Goal: Book appointment/travel/reservation

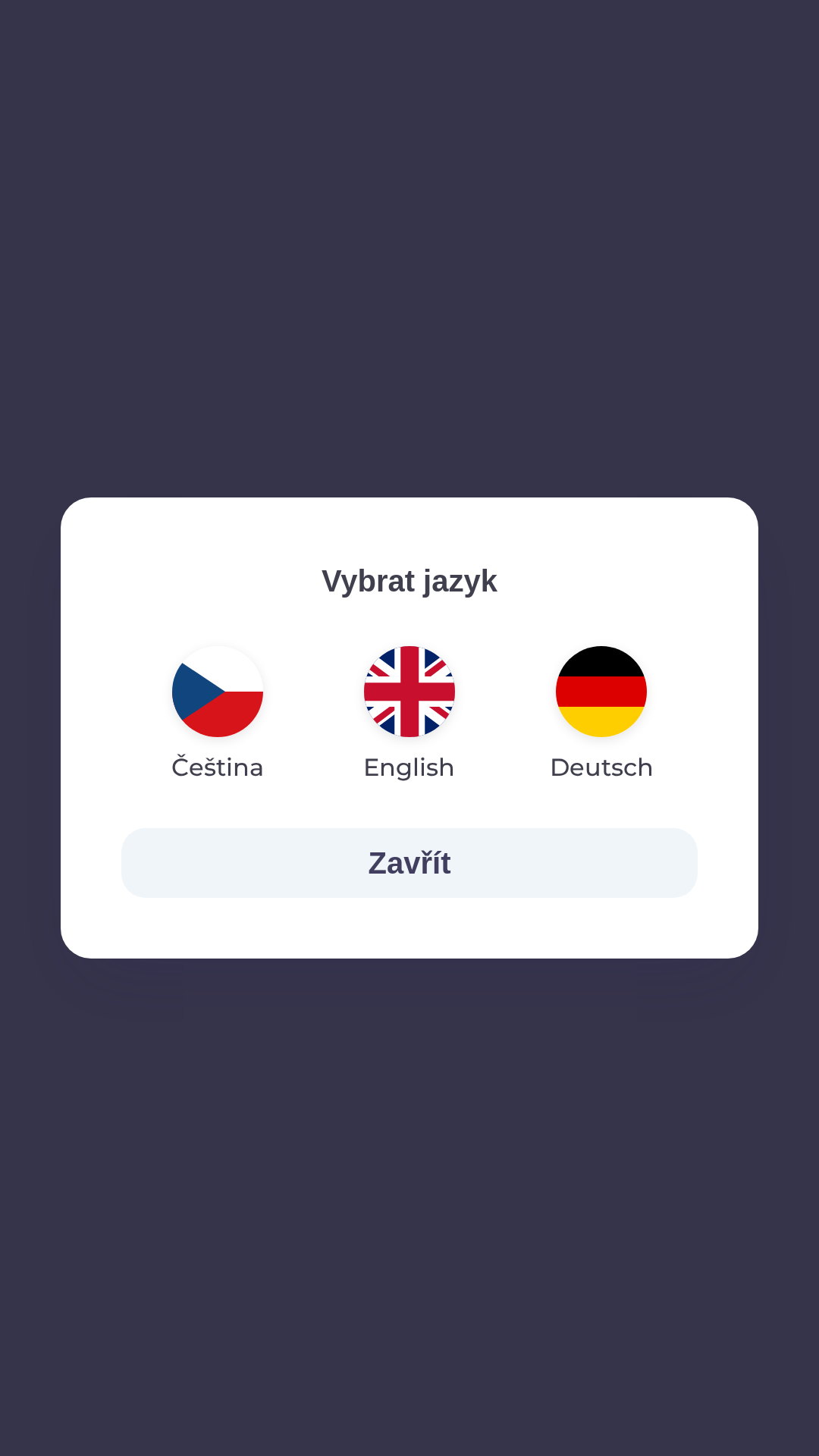
click at [600, 681] on img "button" at bounding box center [601, 691] width 91 height 91
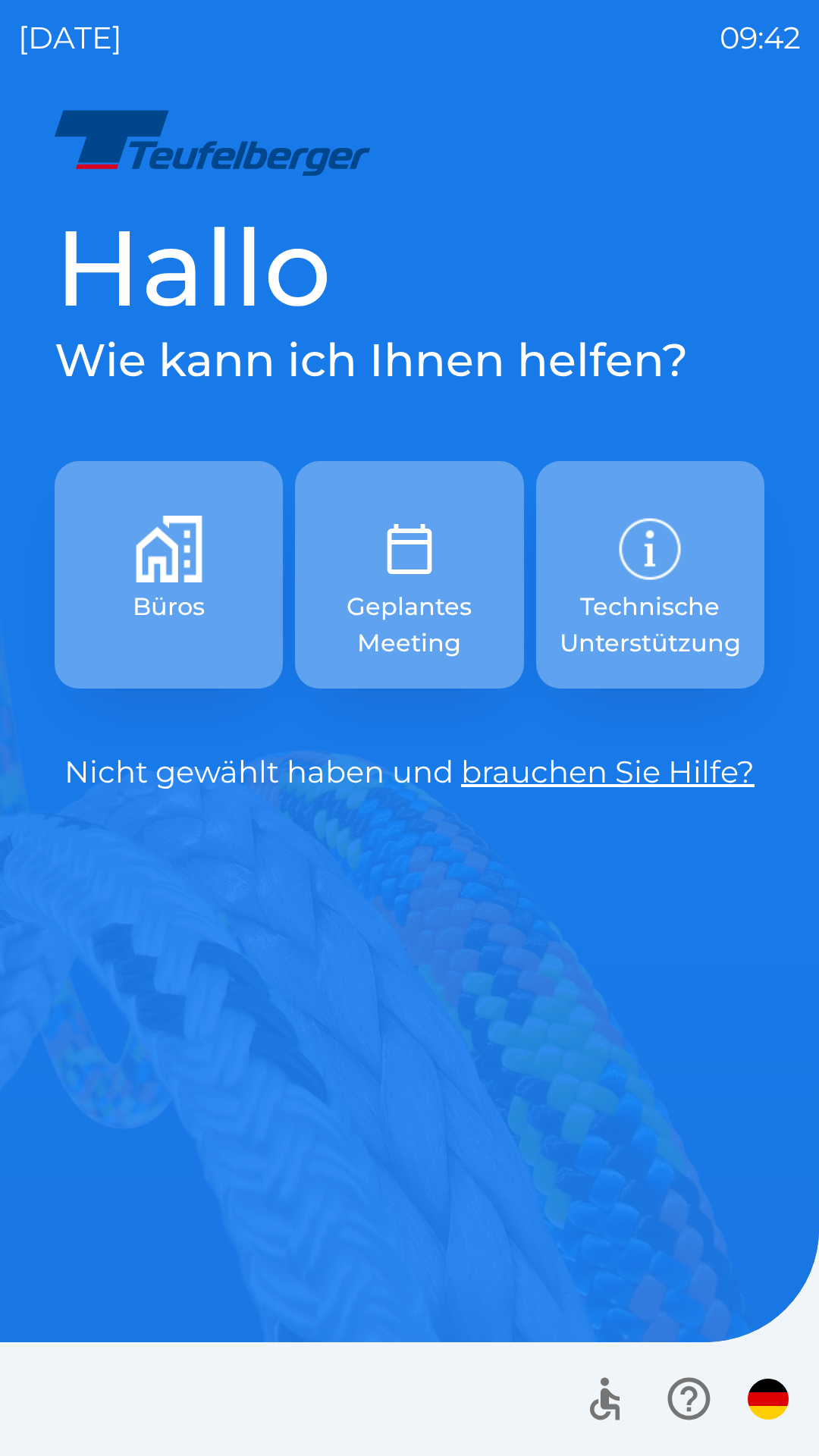
click at [422, 599] on p "Geplantes Meeting" at bounding box center [409, 624] width 156 height 72
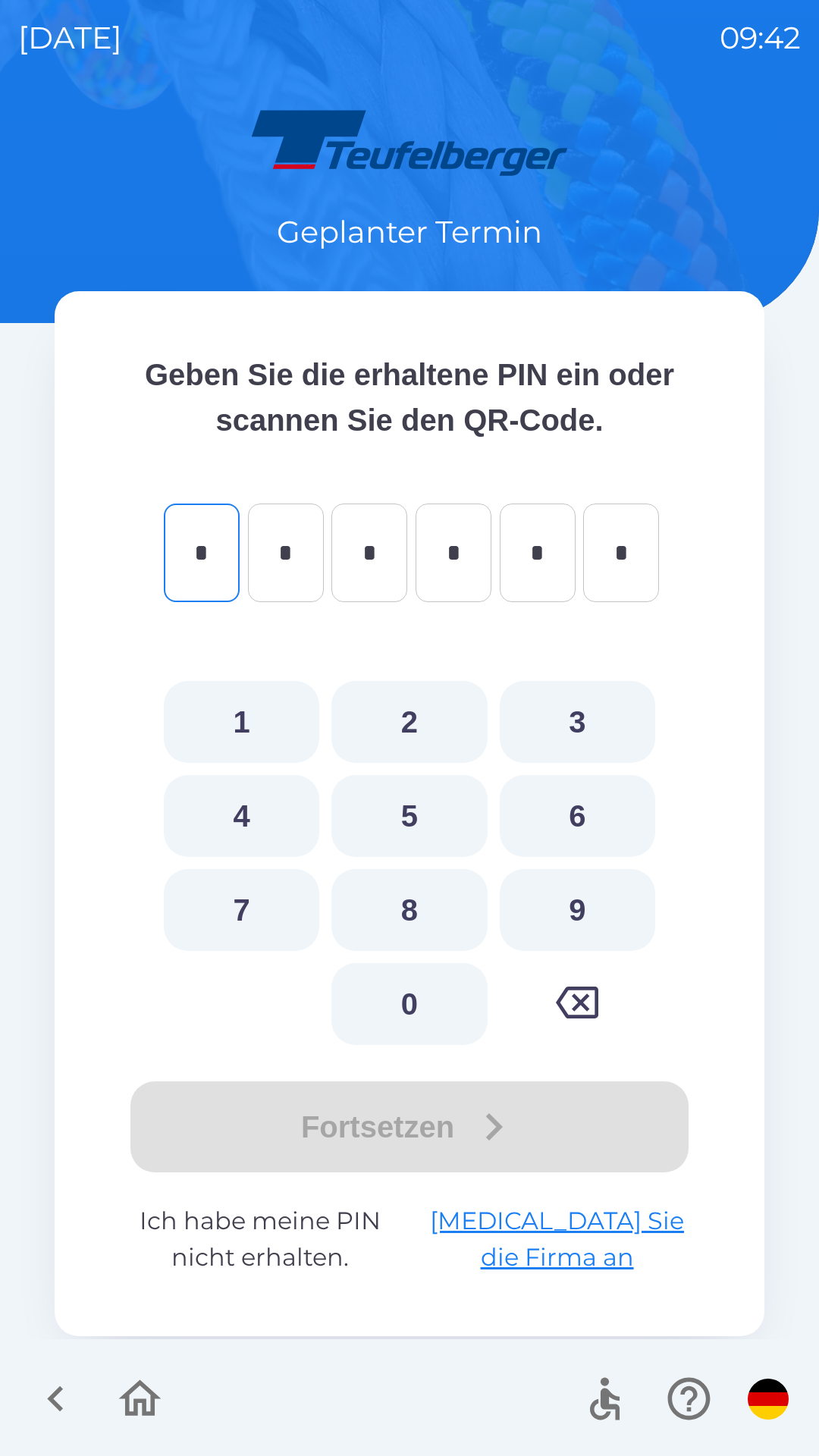
click at [301, 1238] on p "Ich habe meine PIN nicht erhalten. [MEDICAL_DATA] Sie die Firma an" at bounding box center [409, 1239] width 588 height 72
click at [283, 1262] on p "Ich habe meine PIN nicht erhalten. [MEDICAL_DATA] Sie die Firma an" at bounding box center [409, 1239] width 588 height 72
click at [298, 1256] on p "Ich habe meine PIN nicht erhalten. [MEDICAL_DATA] Sie die Firma an" at bounding box center [409, 1239] width 588 height 72
click at [316, 1223] on p "Ich habe meine PIN nicht erhalten. [MEDICAL_DATA] Sie die Firma an" at bounding box center [409, 1239] width 588 height 72
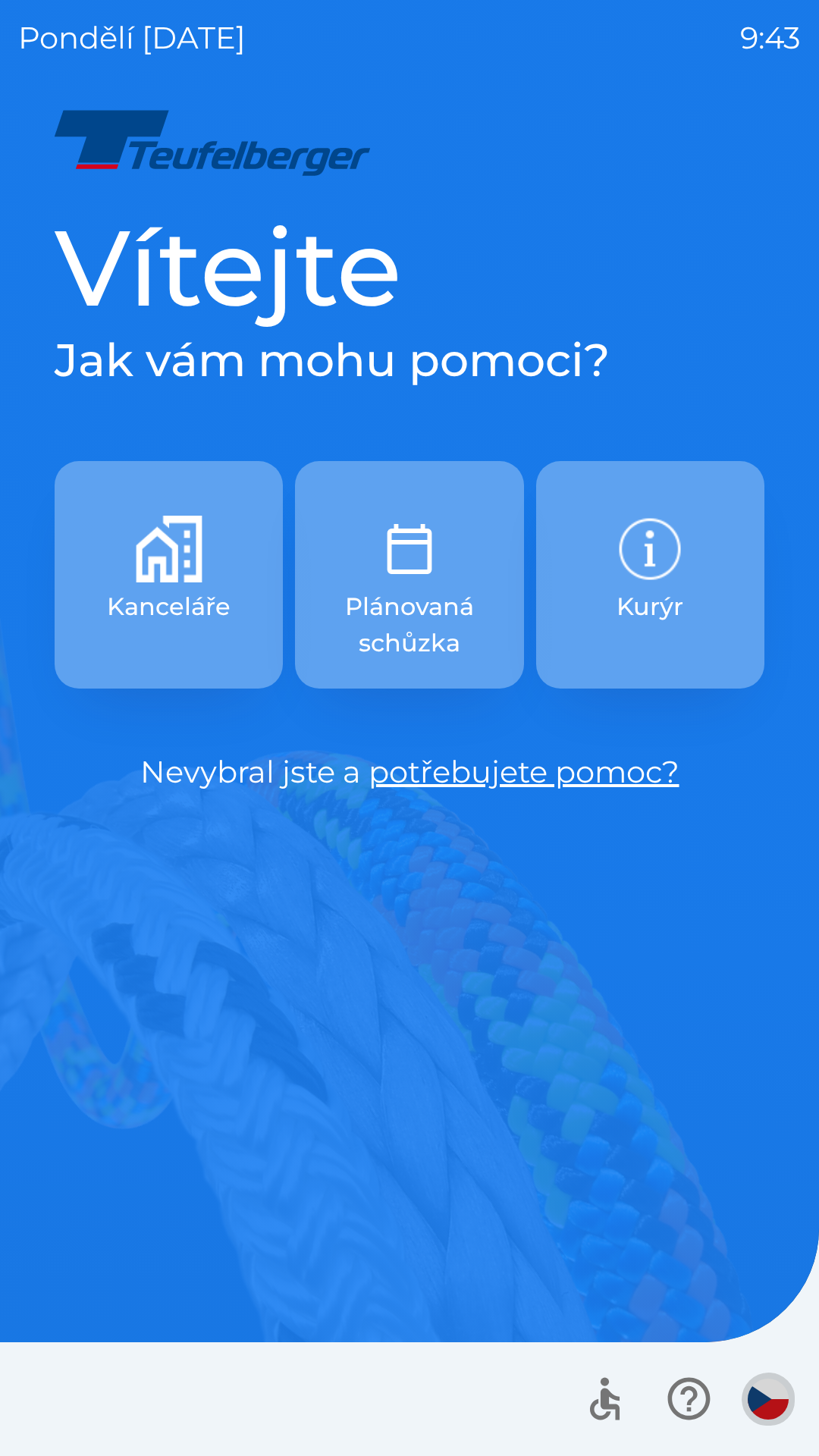
click at [790, 1403] on button "button" at bounding box center [768, 1399] width 53 height 53
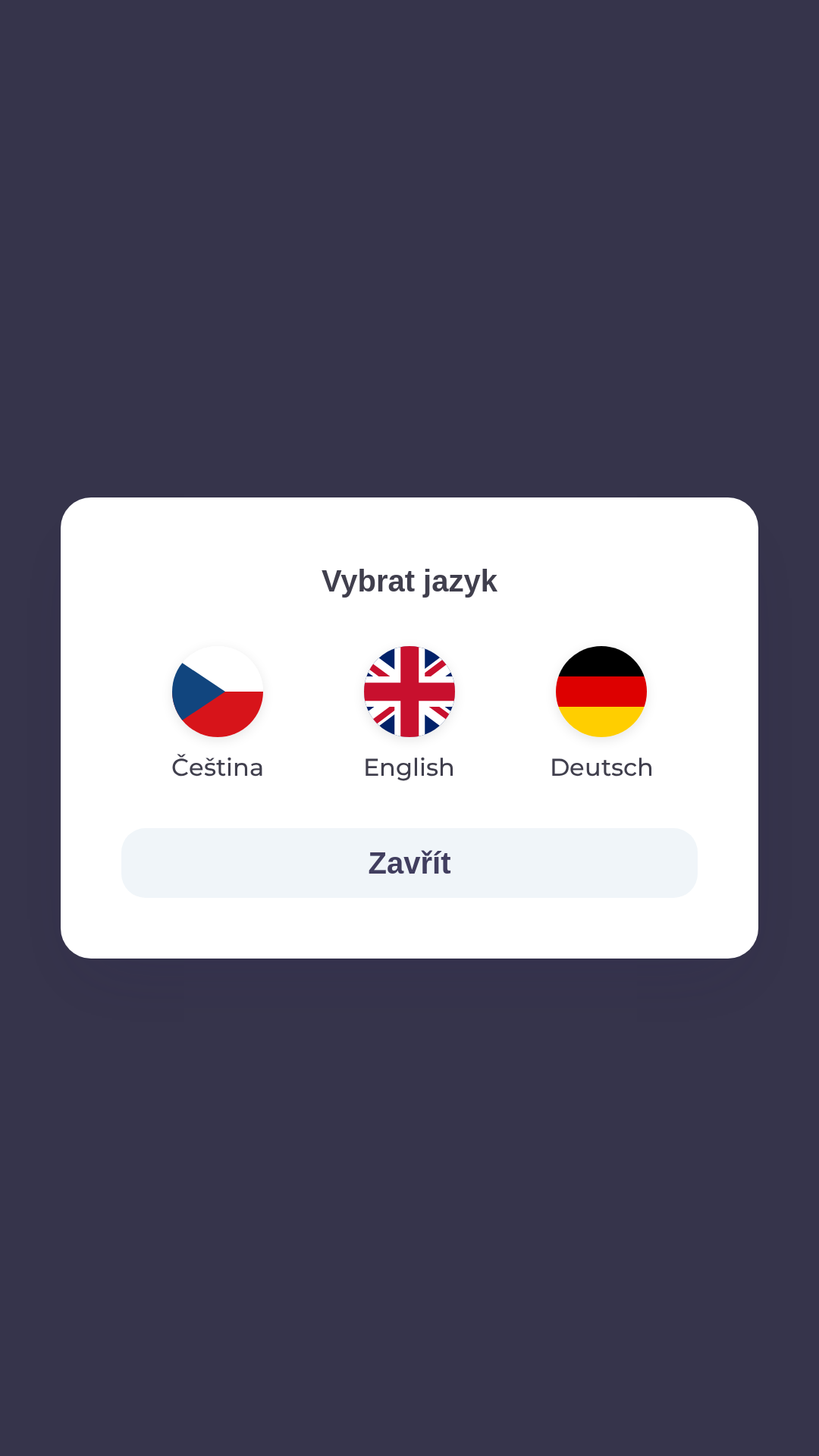
click at [591, 722] on img "button" at bounding box center [601, 691] width 91 height 91
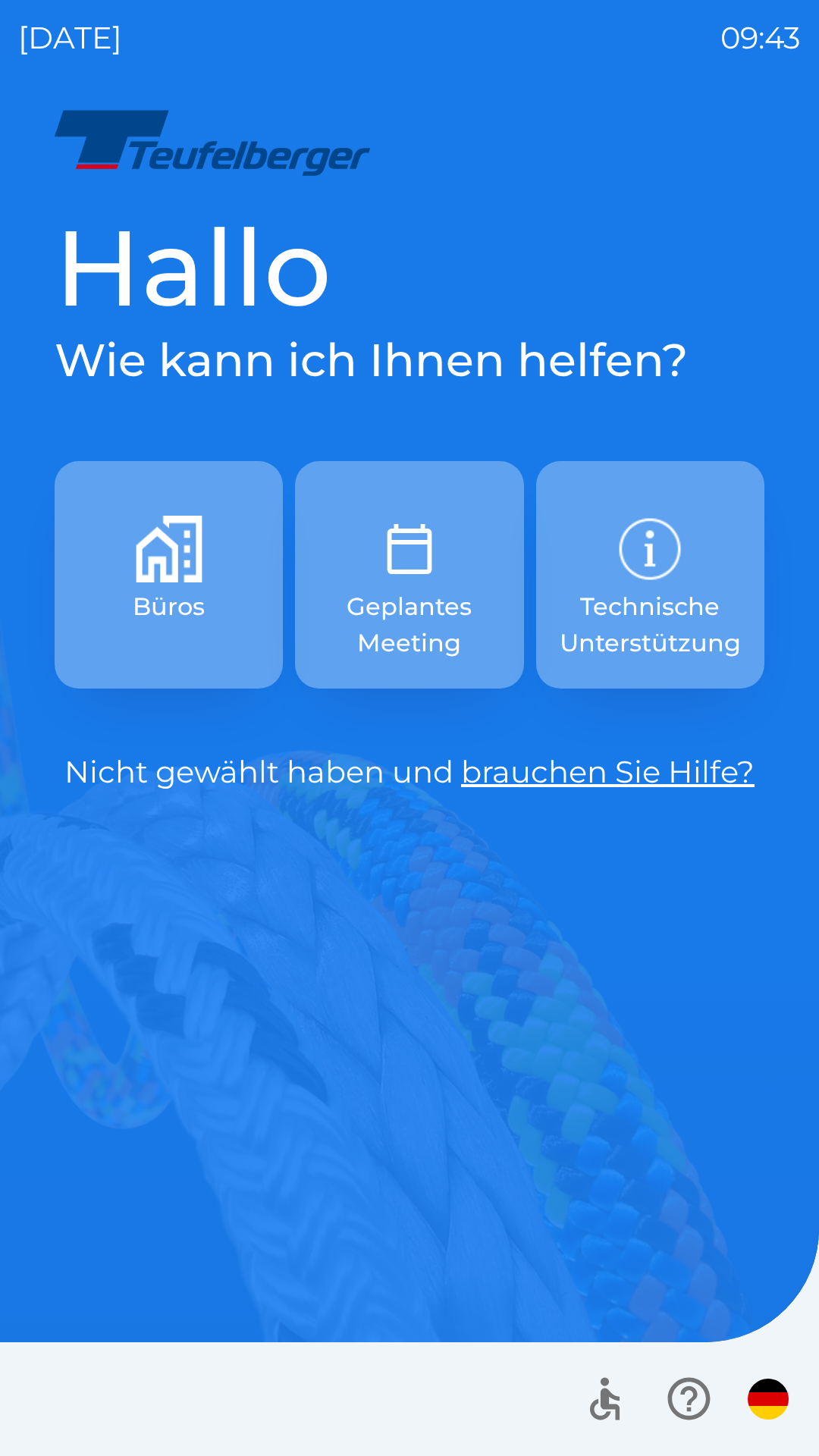
click at [602, 631] on p "Technische Unterstützung" at bounding box center [650, 624] width 181 height 72
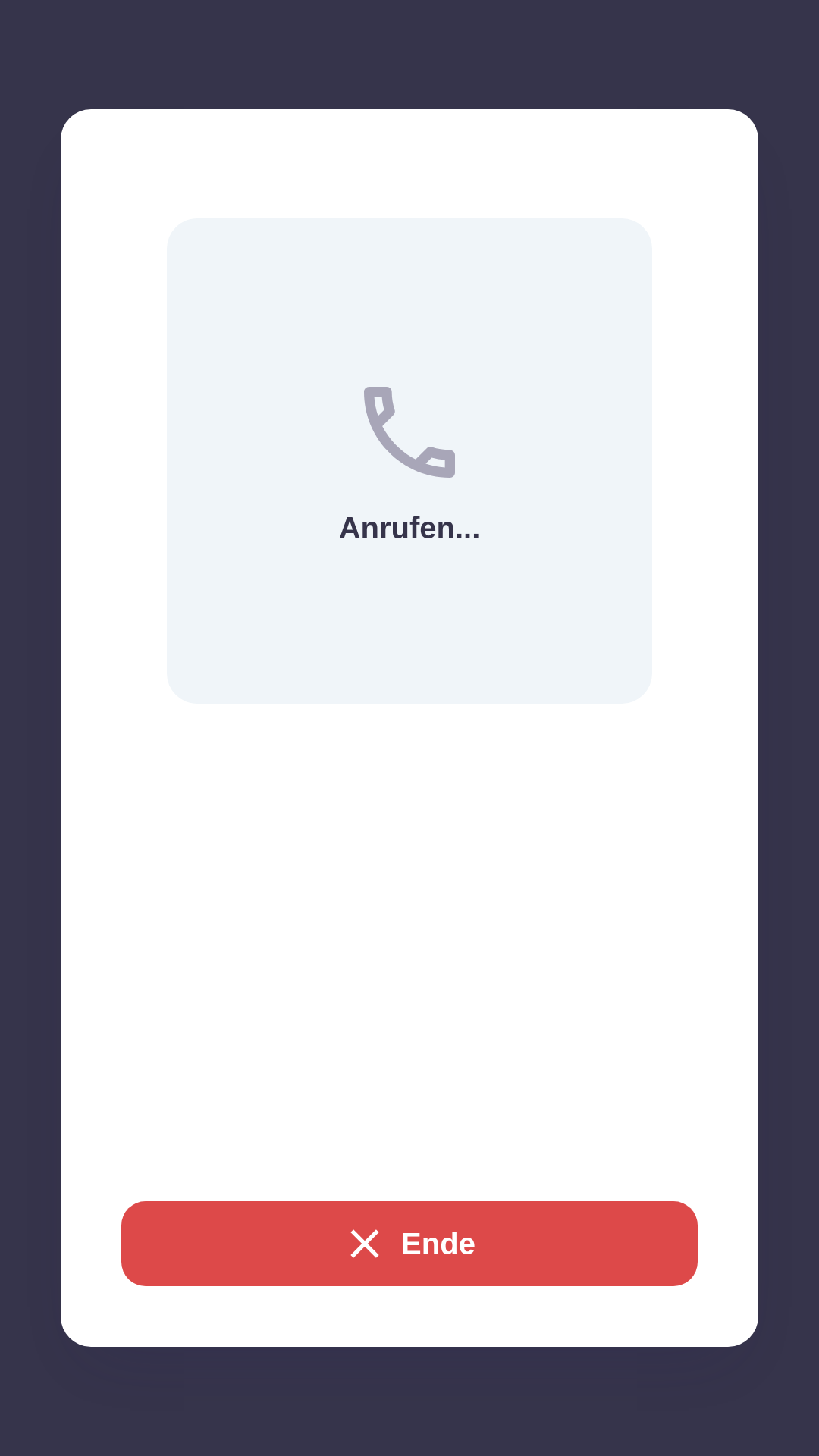
click at [378, 1224] on icon "button" at bounding box center [365, 1244] width 49 height 49
